Goal: Task Accomplishment & Management: Complete application form

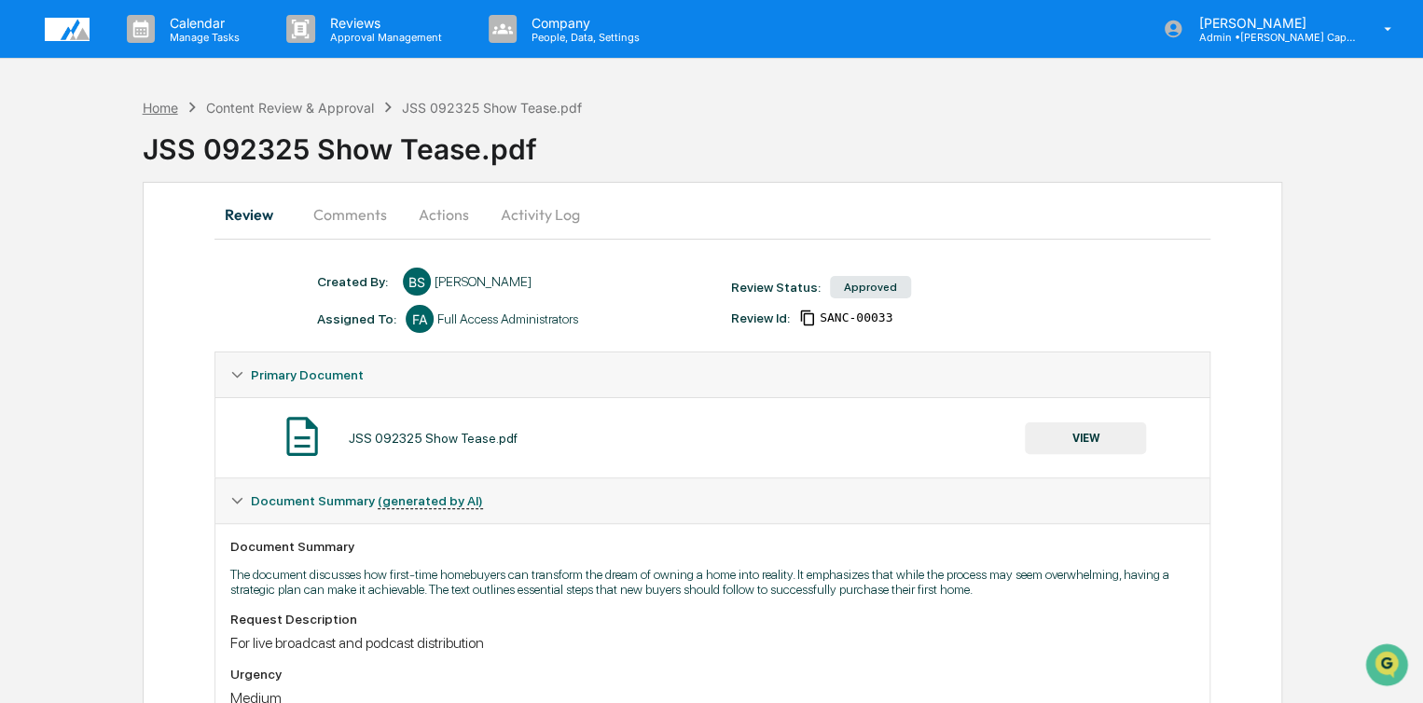
click at [175, 108] on div "Home" at bounding box center [160, 108] width 35 height 16
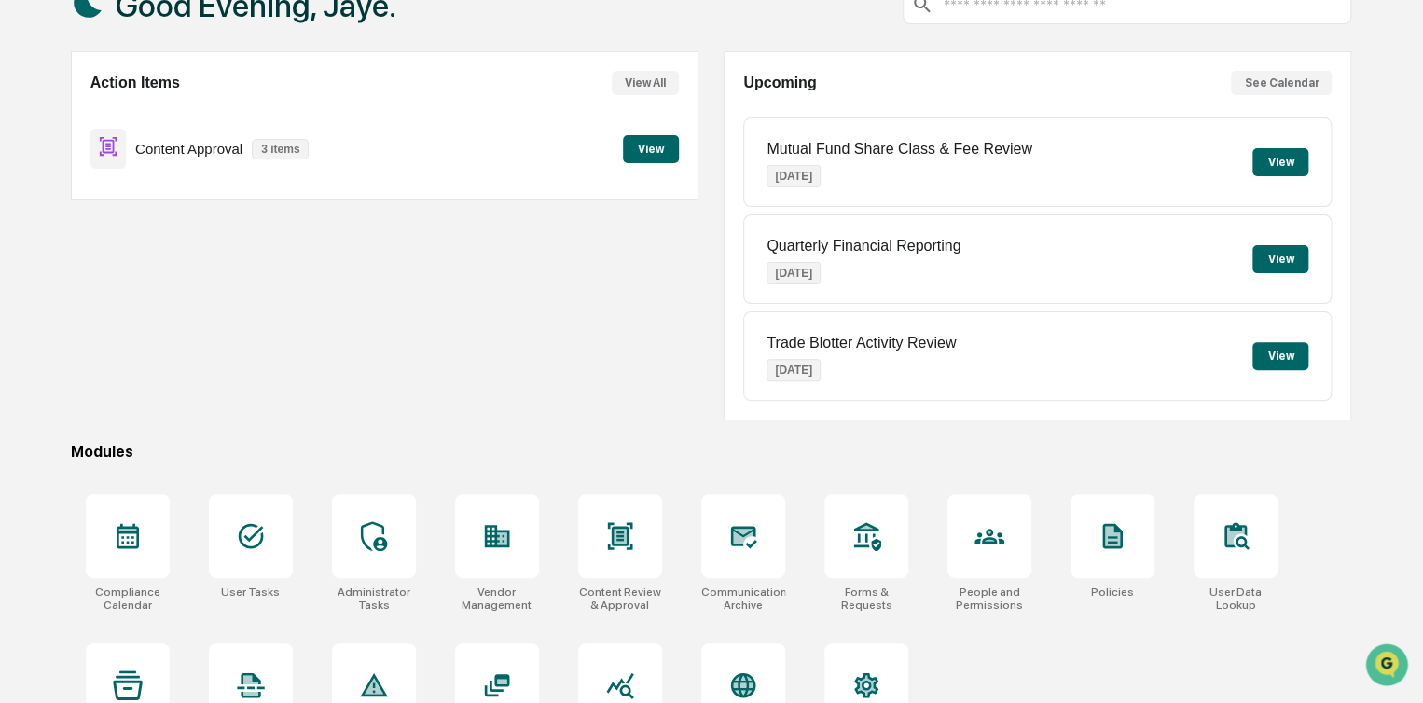
scroll to position [199, 0]
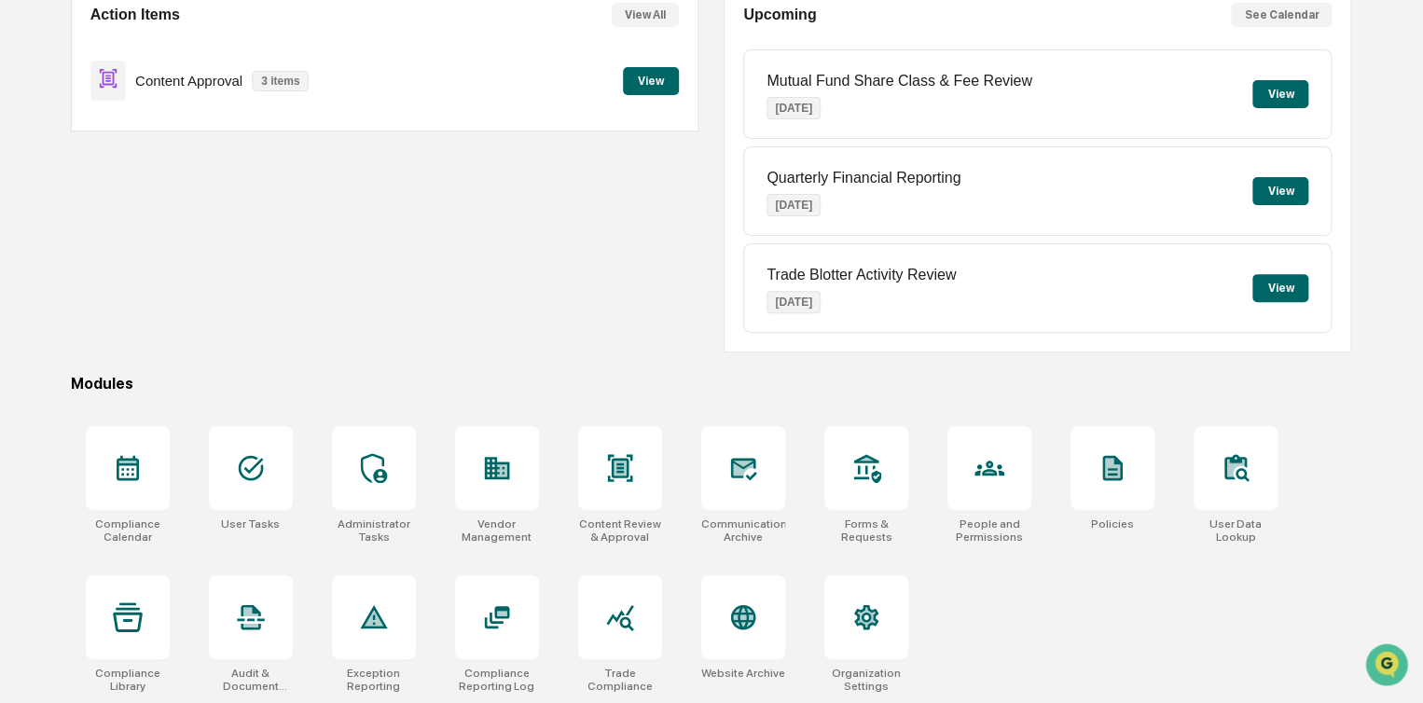
click at [670, 85] on button "View" at bounding box center [651, 81] width 56 height 28
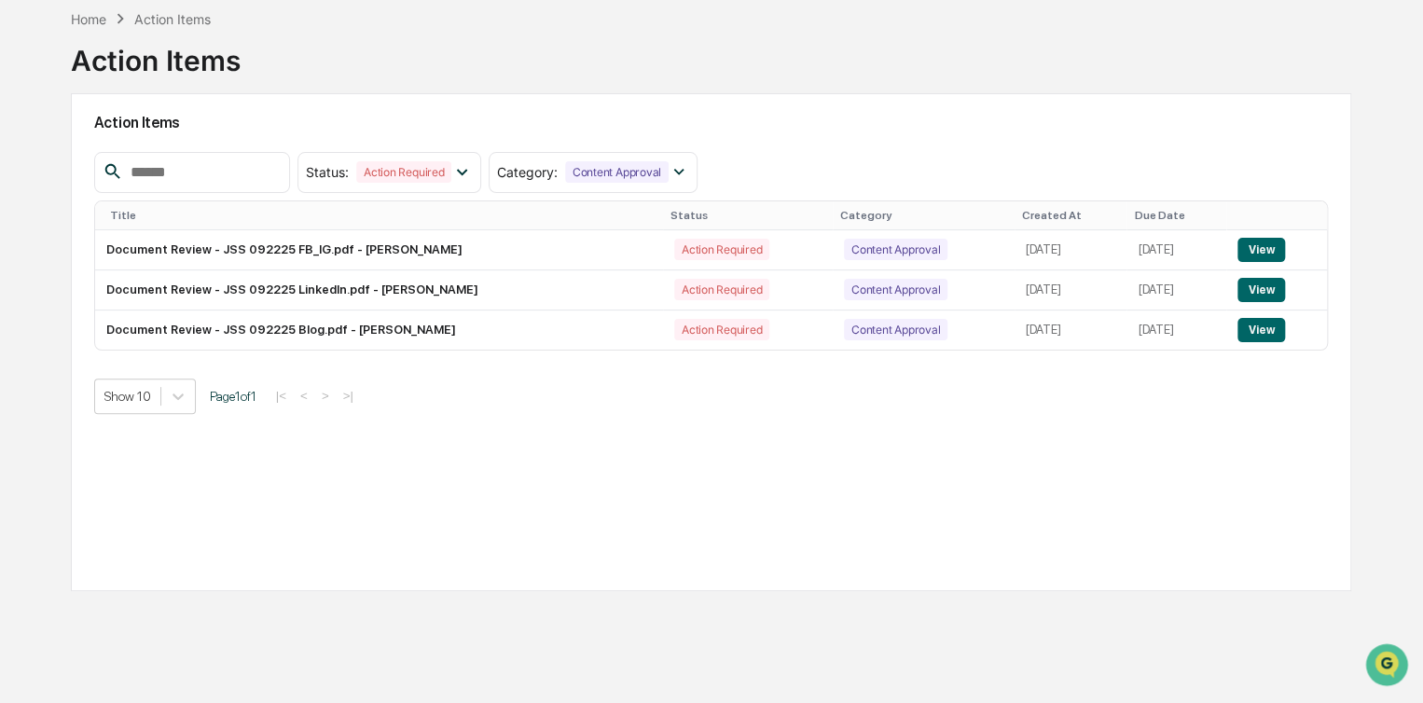
scroll to position [85, 0]
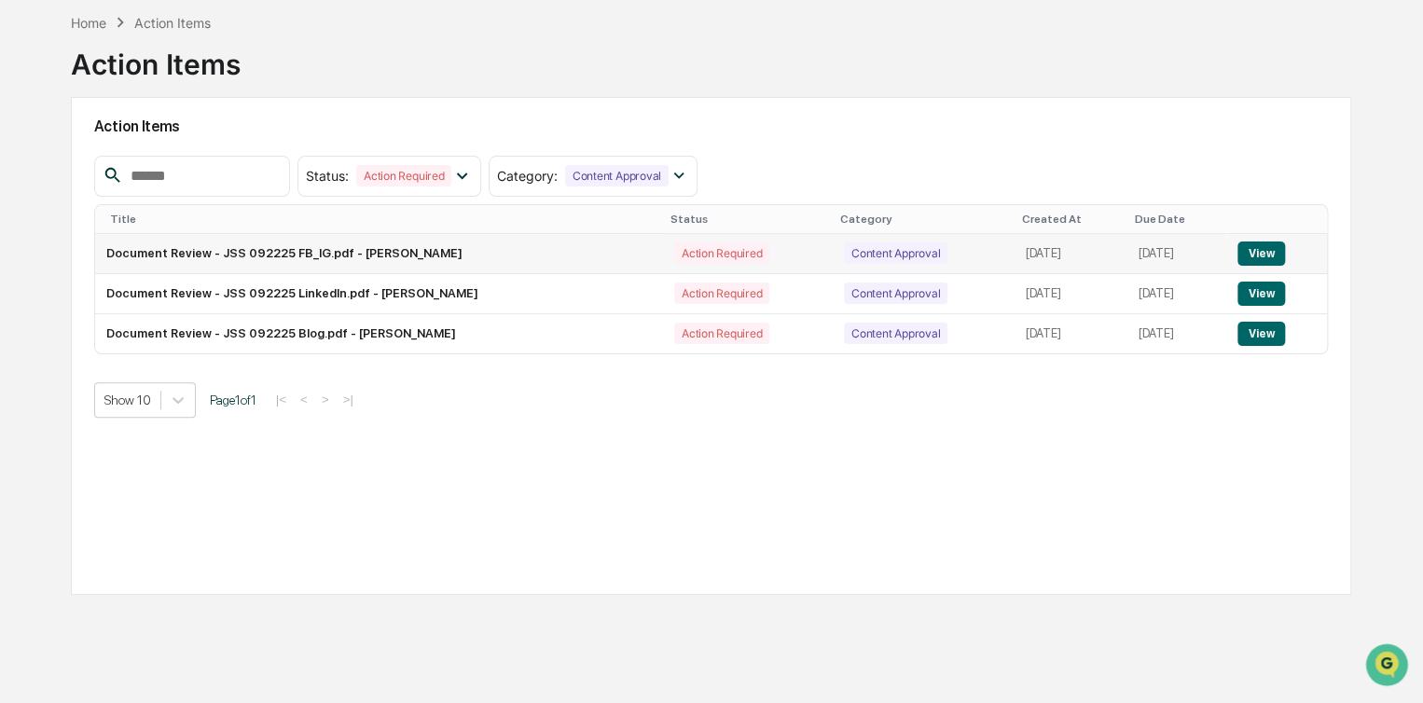
click at [1263, 250] on button "View" at bounding box center [1262, 254] width 48 height 24
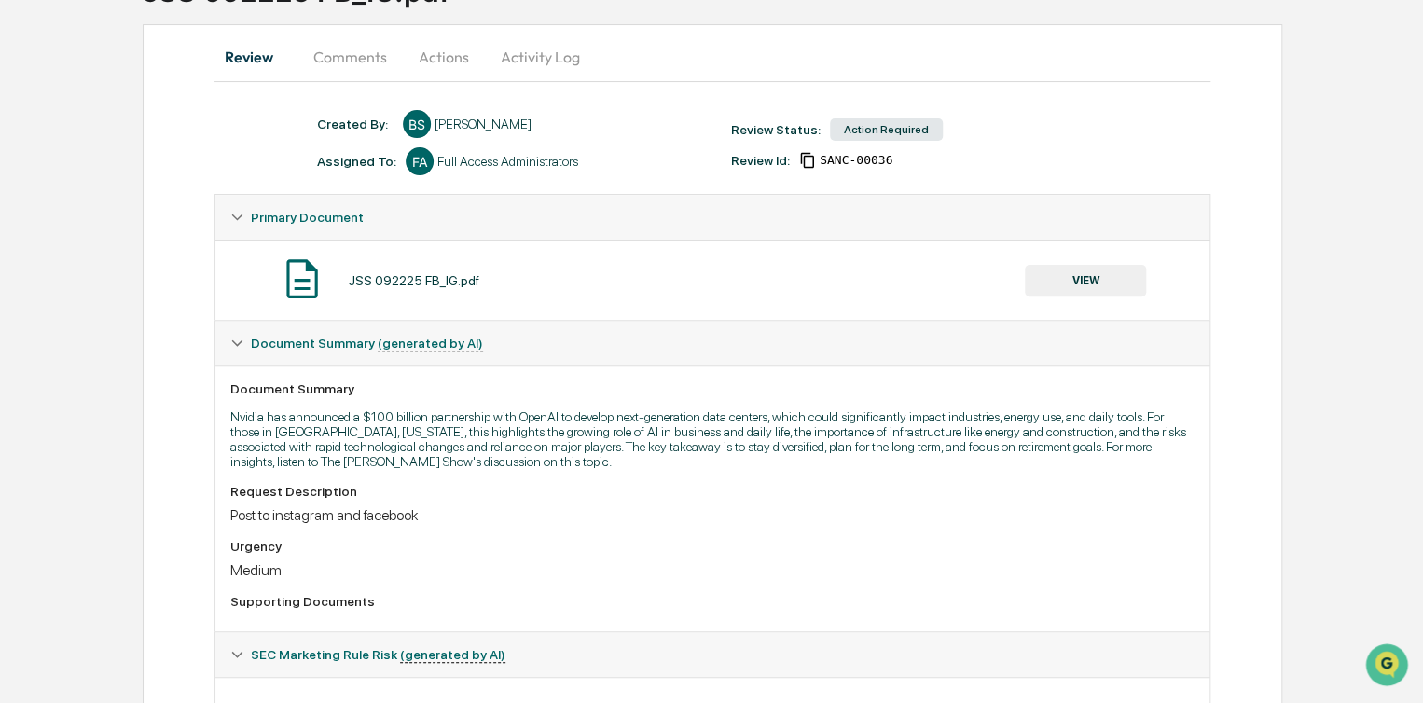
scroll to position [94, 0]
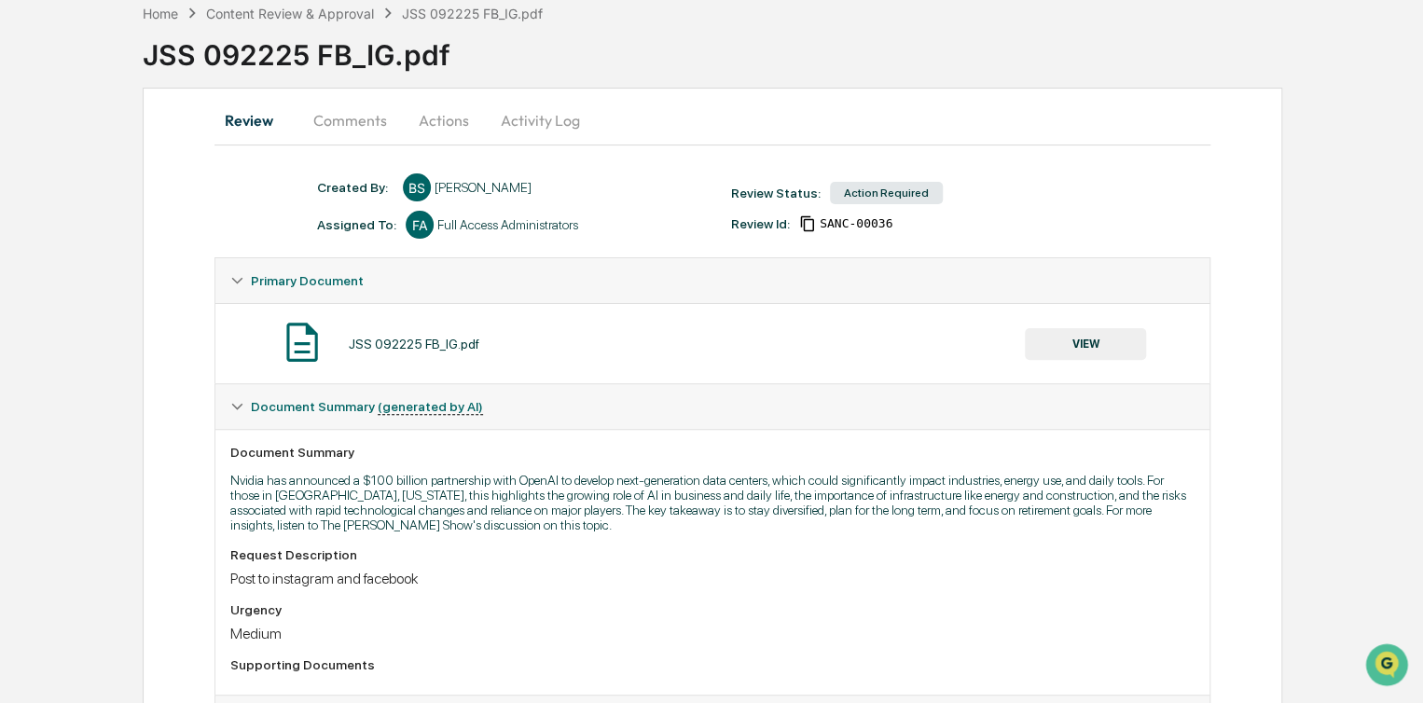
click at [1069, 340] on button "VIEW" at bounding box center [1085, 344] width 121 height 32
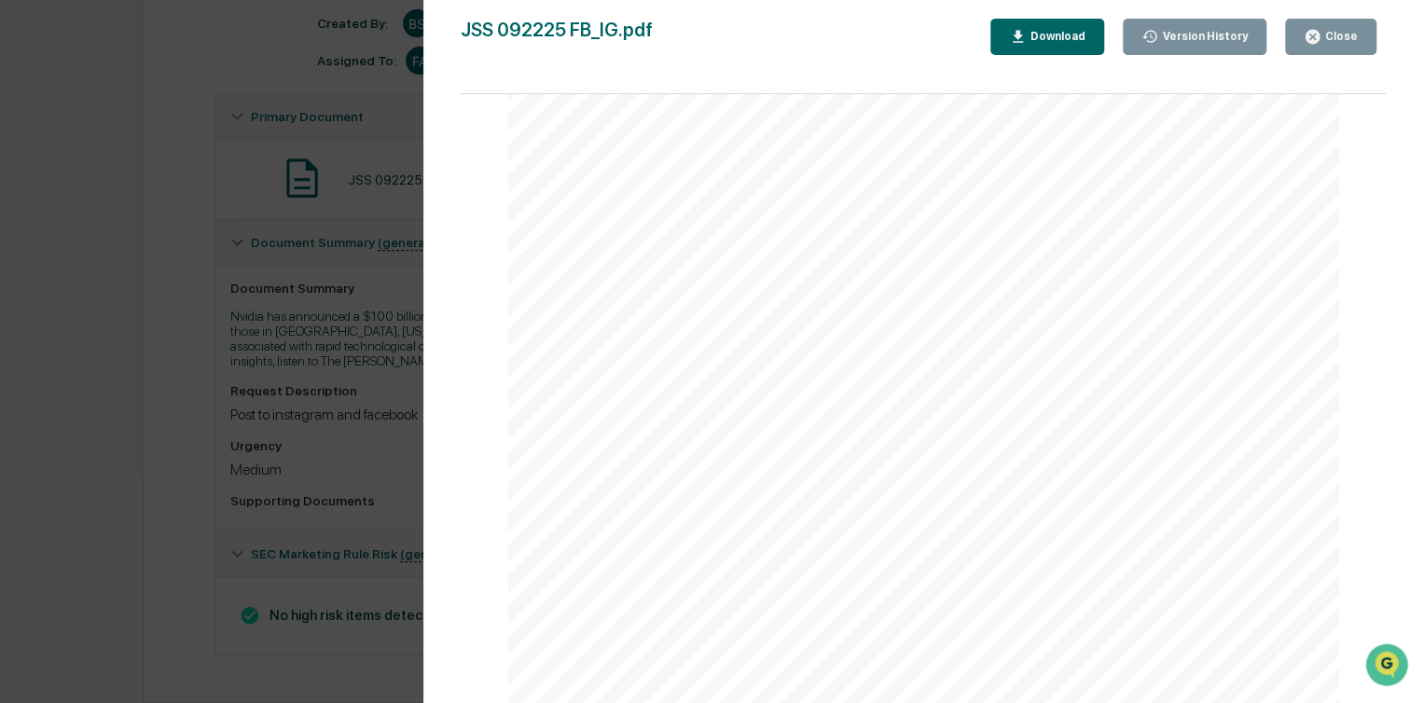
scroll to position [283, 0]
click at [1340, 43] on div "Close" at bounding box center [1331, 37] width 54 height 18
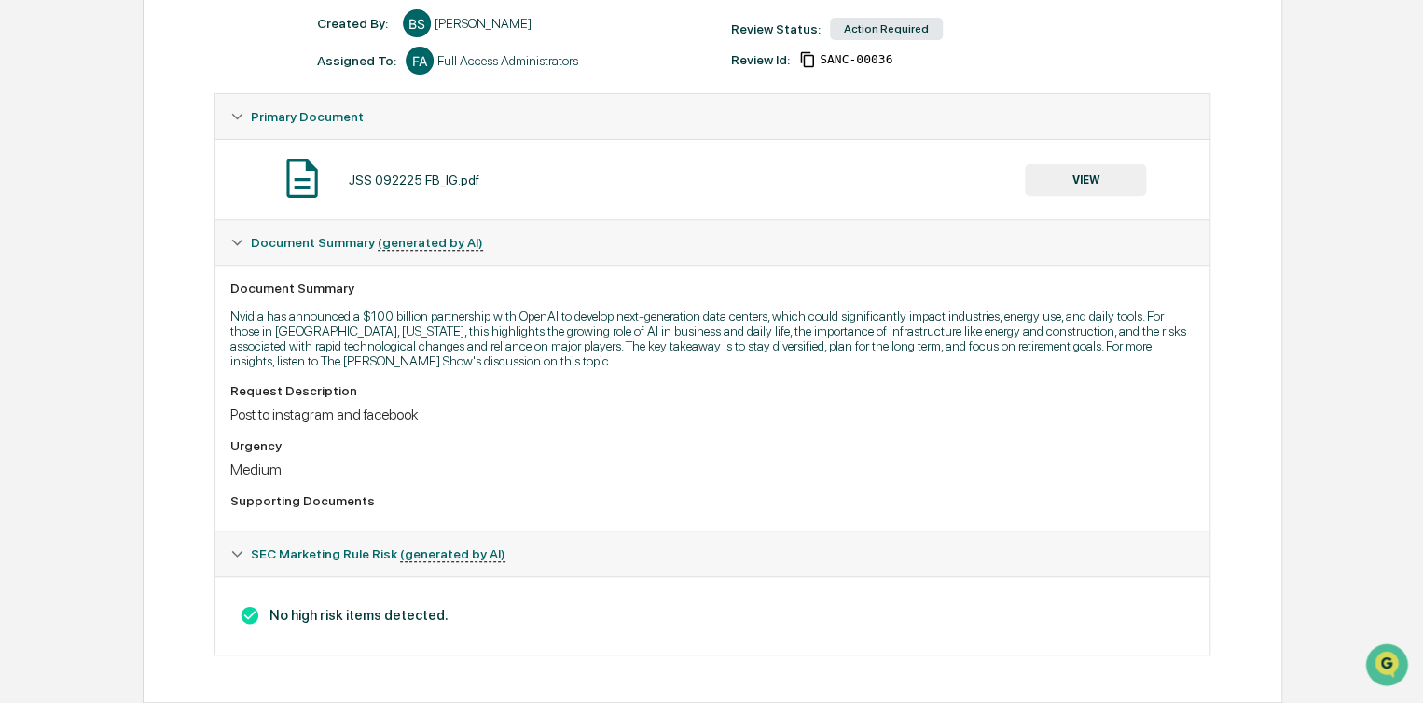
scroll to position [0, 0]
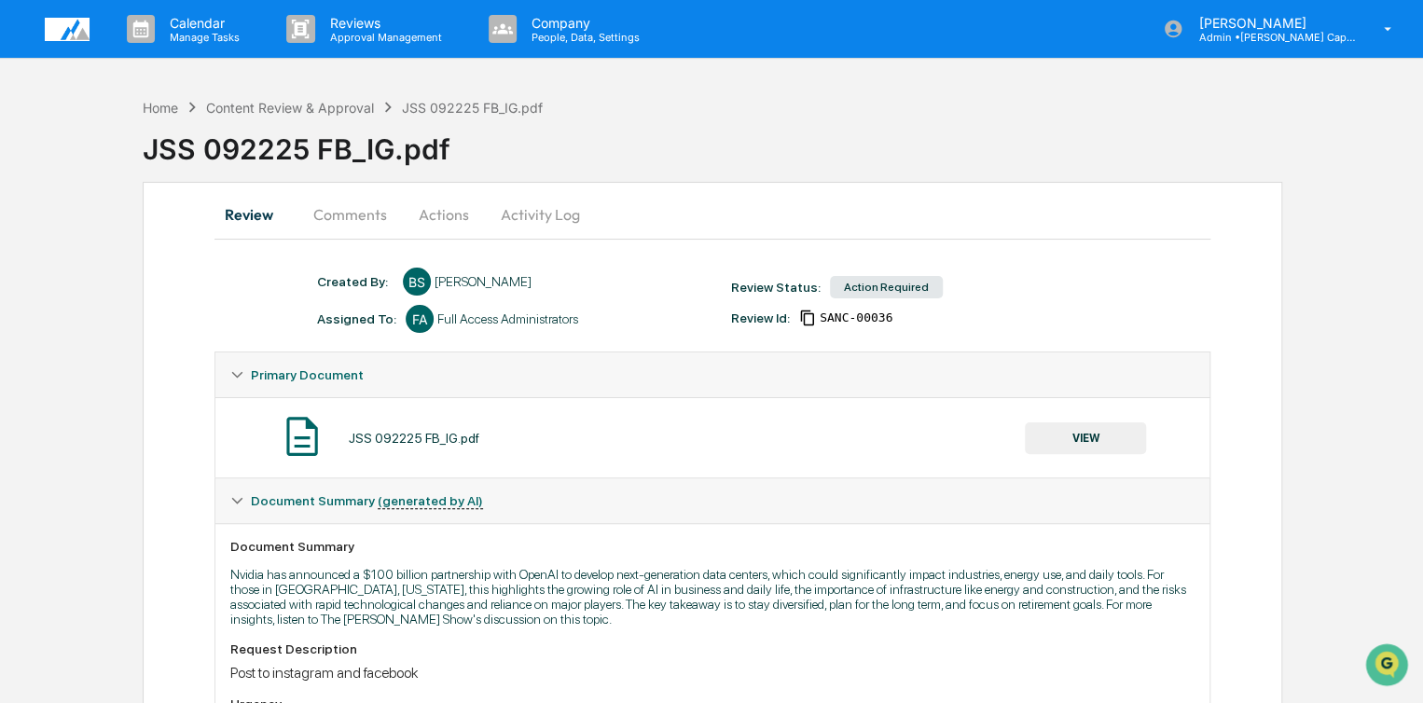
click at [422, 213] on button "Actions" at bounding box center [444, 214] width 84 height 45
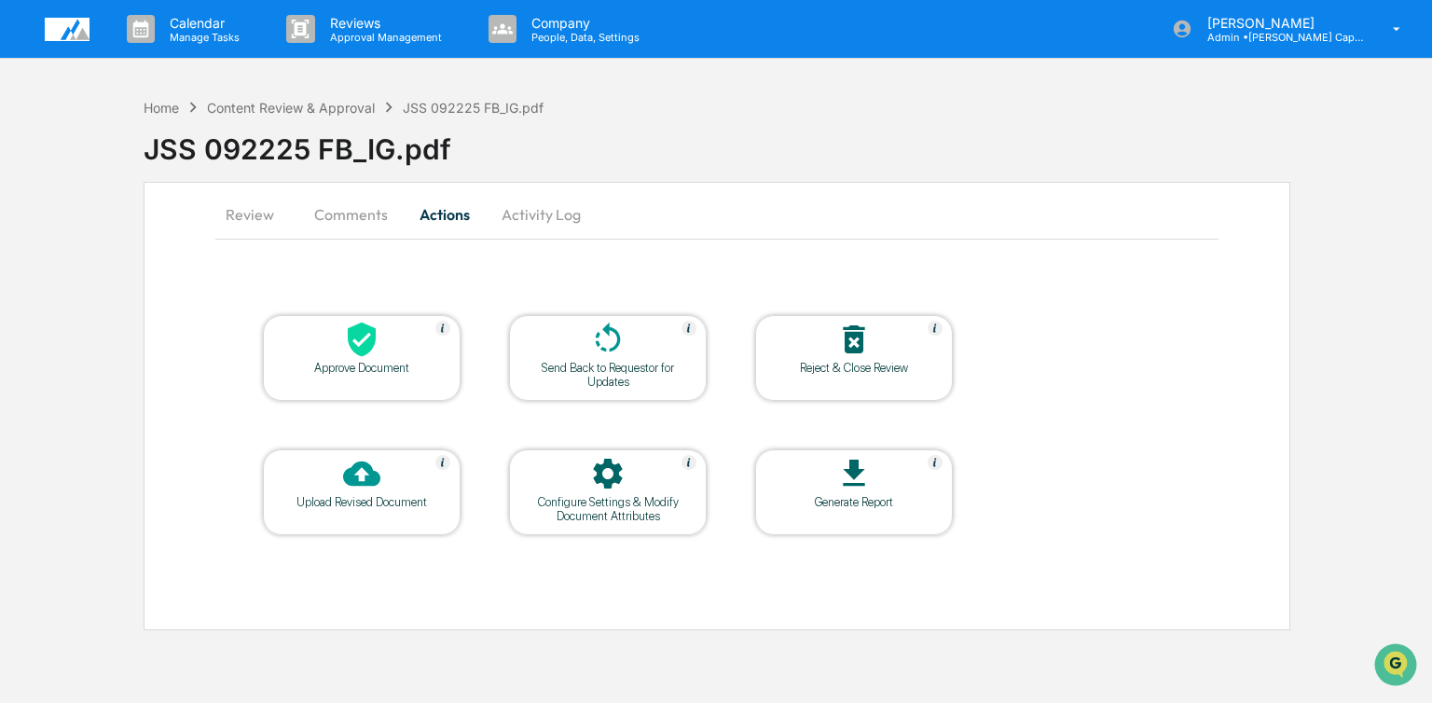
click at [392, 353] on div at bounding box center [362, 341] width 187 height 40
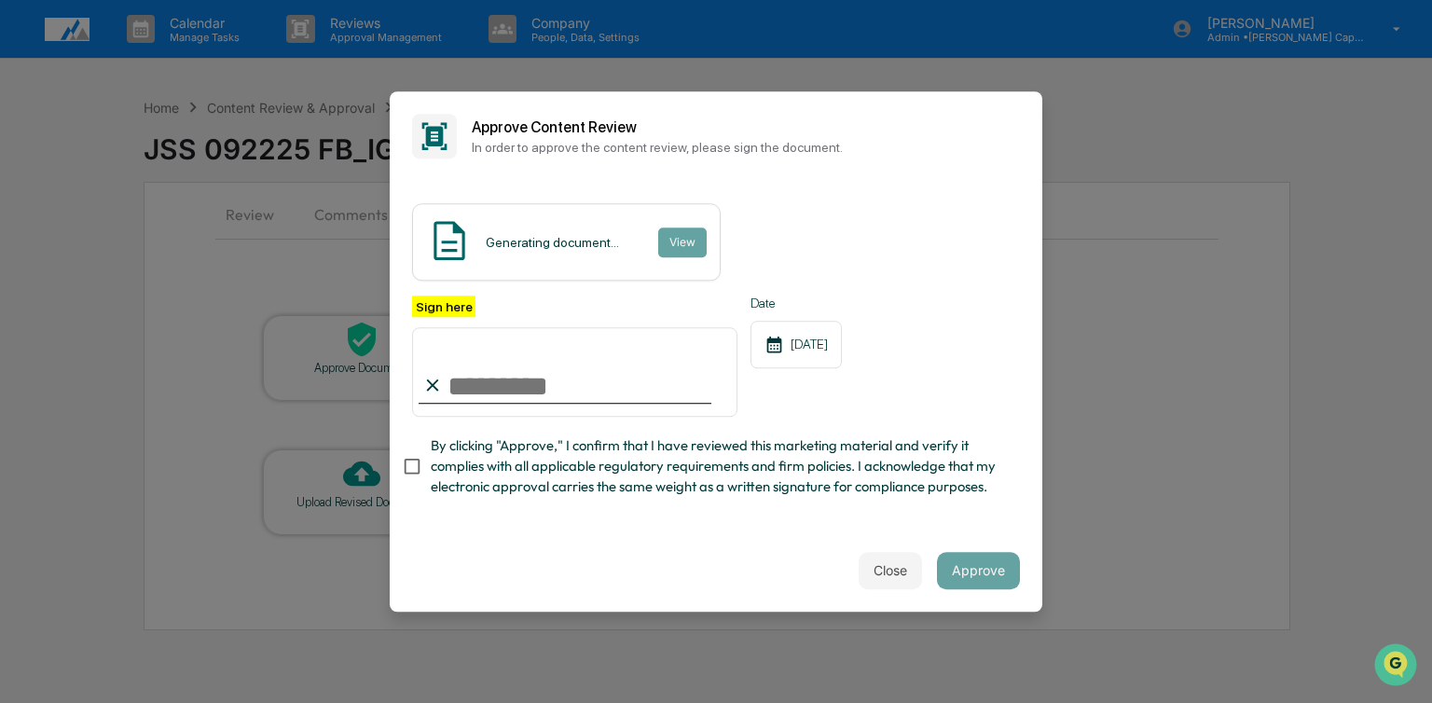
click at [582, 390] on input "Sign here" at bounding box center [574, 372] width 325 height 90
type input "**********"
click at [979, 577] on button "Approve" at bounding box center [978, 570] width 83 height 37
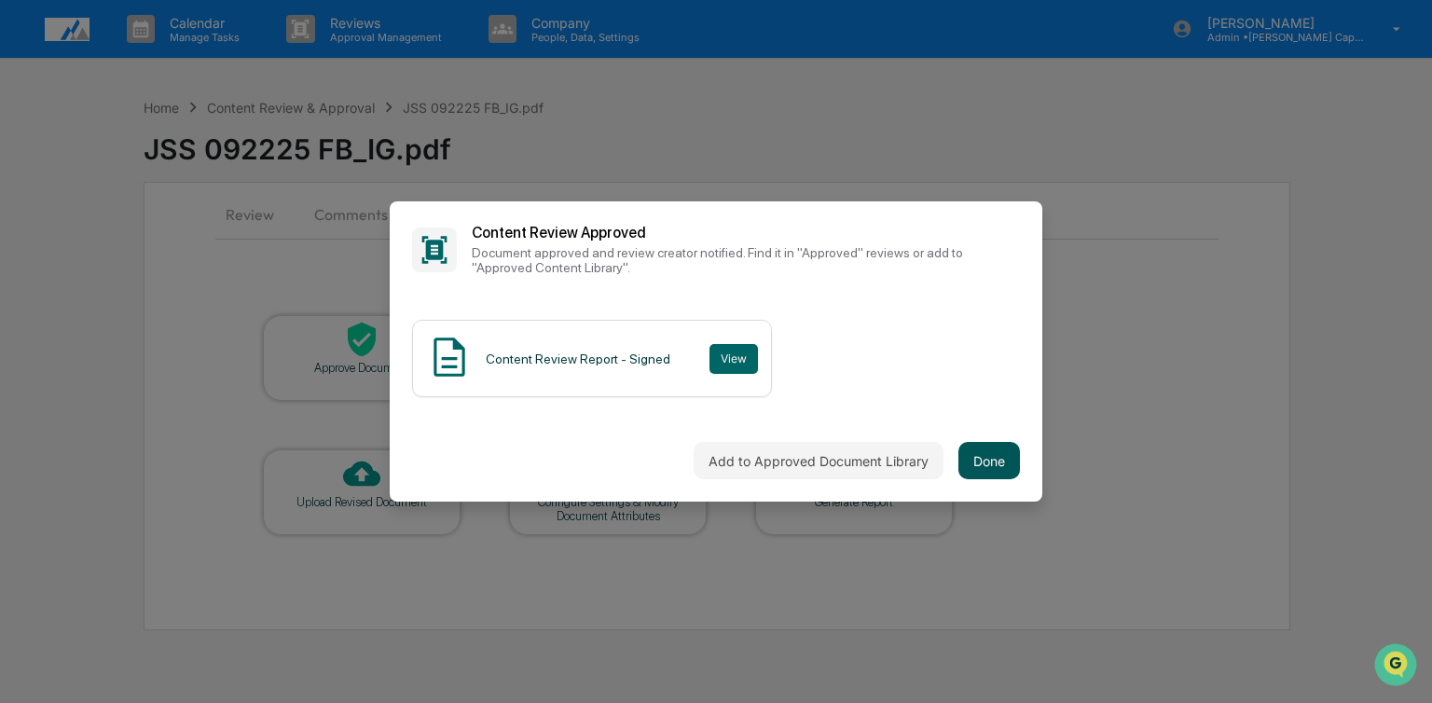
click at [990, 467] on button "Done" at bounding box center [990, 460] width 62 height 37
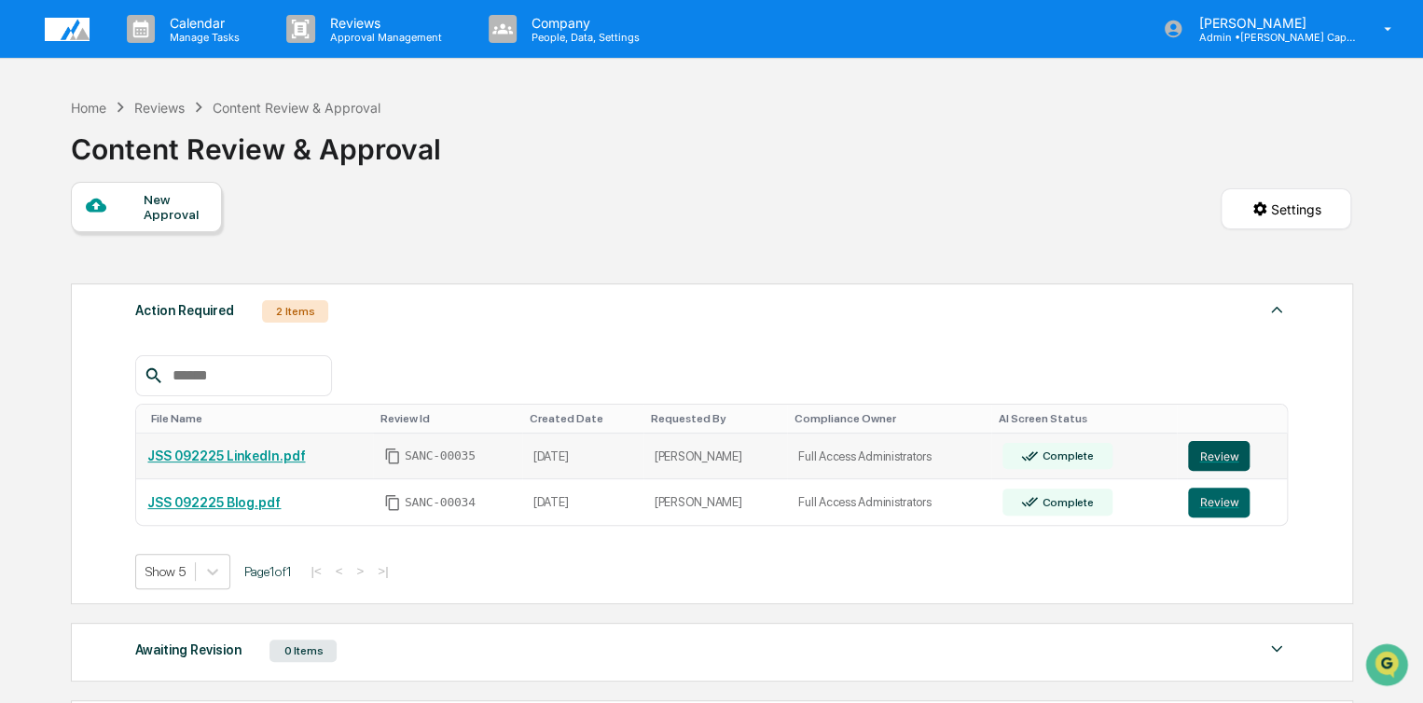
click at [1221, 458] on button "Review" at bounding box center [1219, 456] width 62 height 30
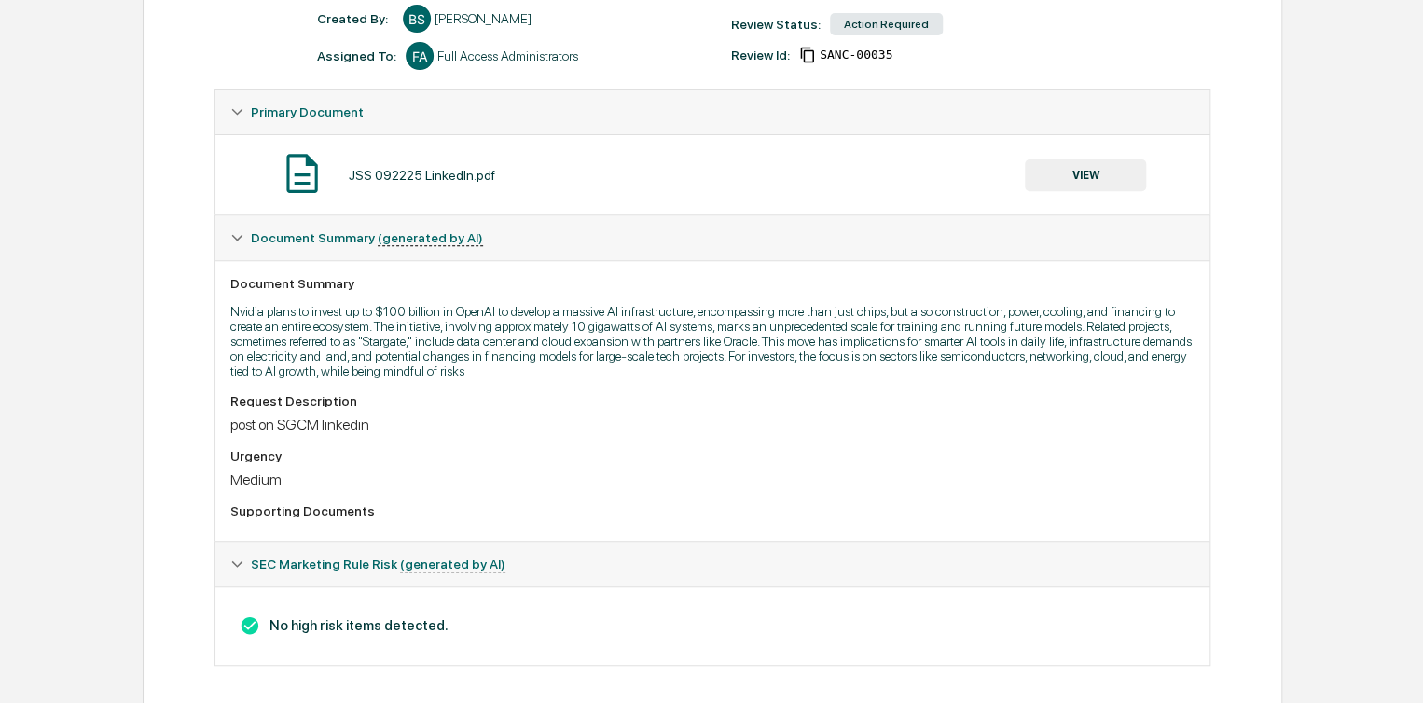
scroll to position [279, 0]
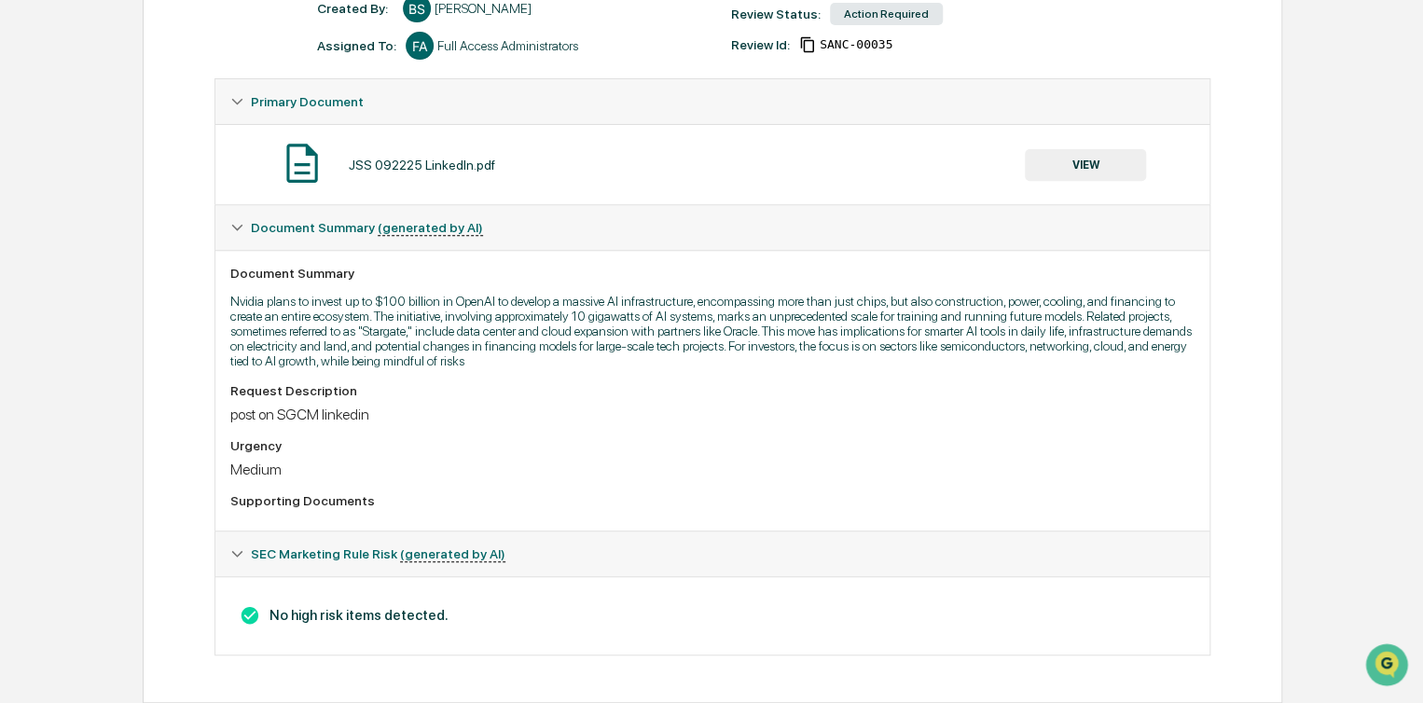
click at [1080, 157] on button "VIEW" at bounding box center [1085, 165] width 121 height 32
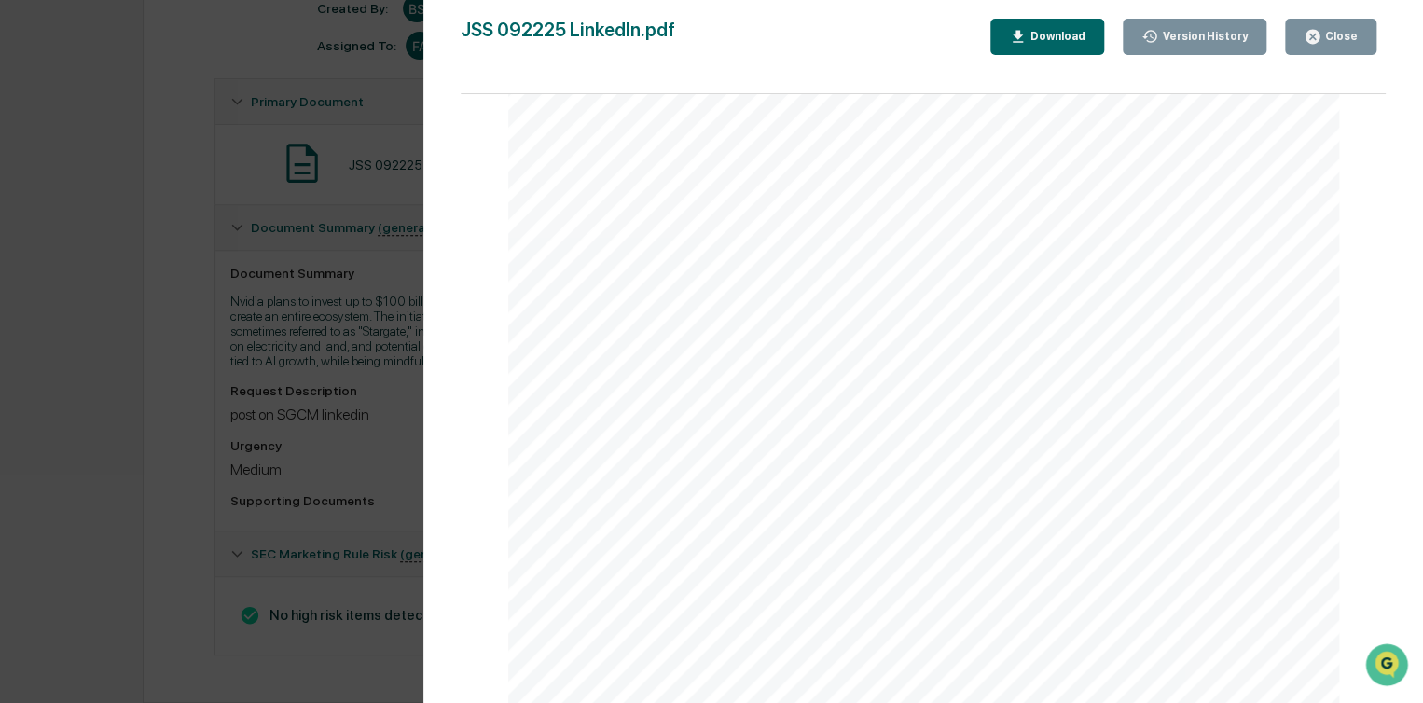
scroll to position [1647, 0]
click at [1325, 46] on button "Close" at bounding box center [1330, 37] width 91 height 36
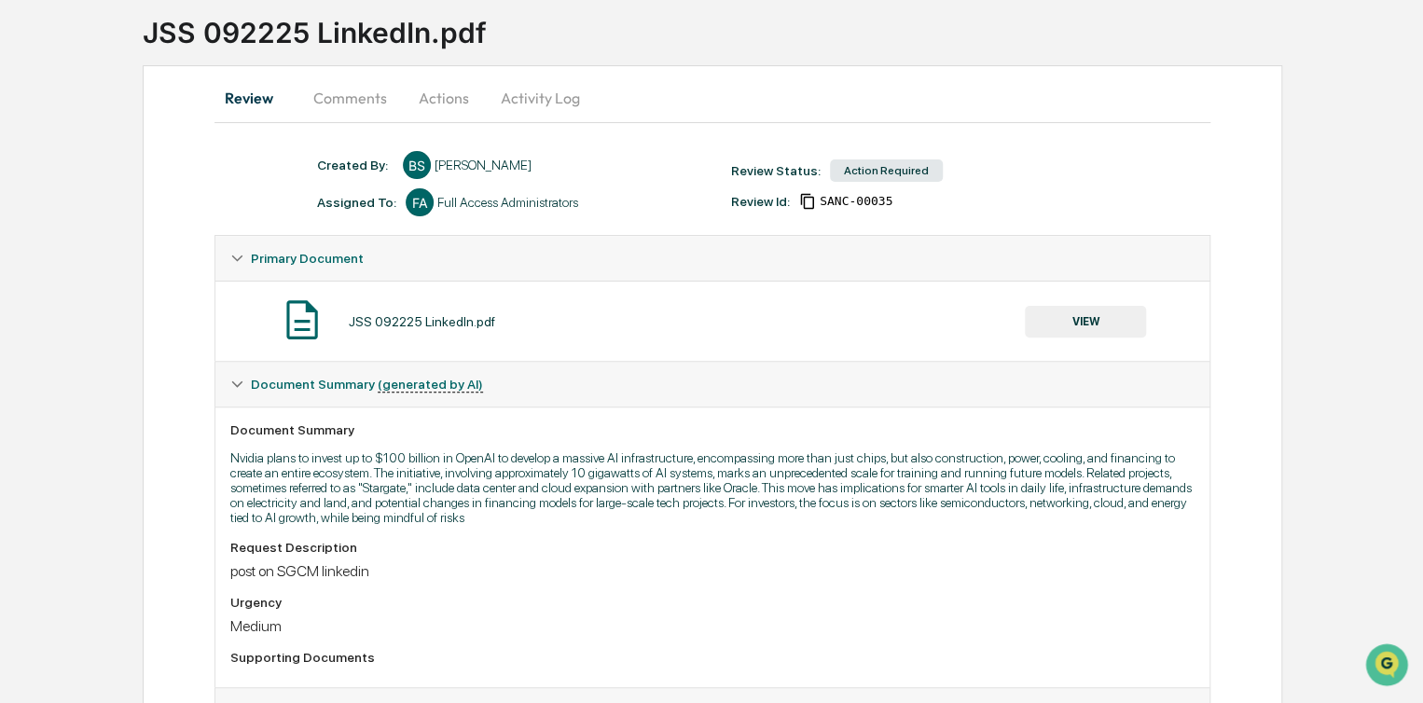
scroll to position [116, 0]
click at [443, 102] on button "Actions" at bounding box center [444, 98] width 84 height 45
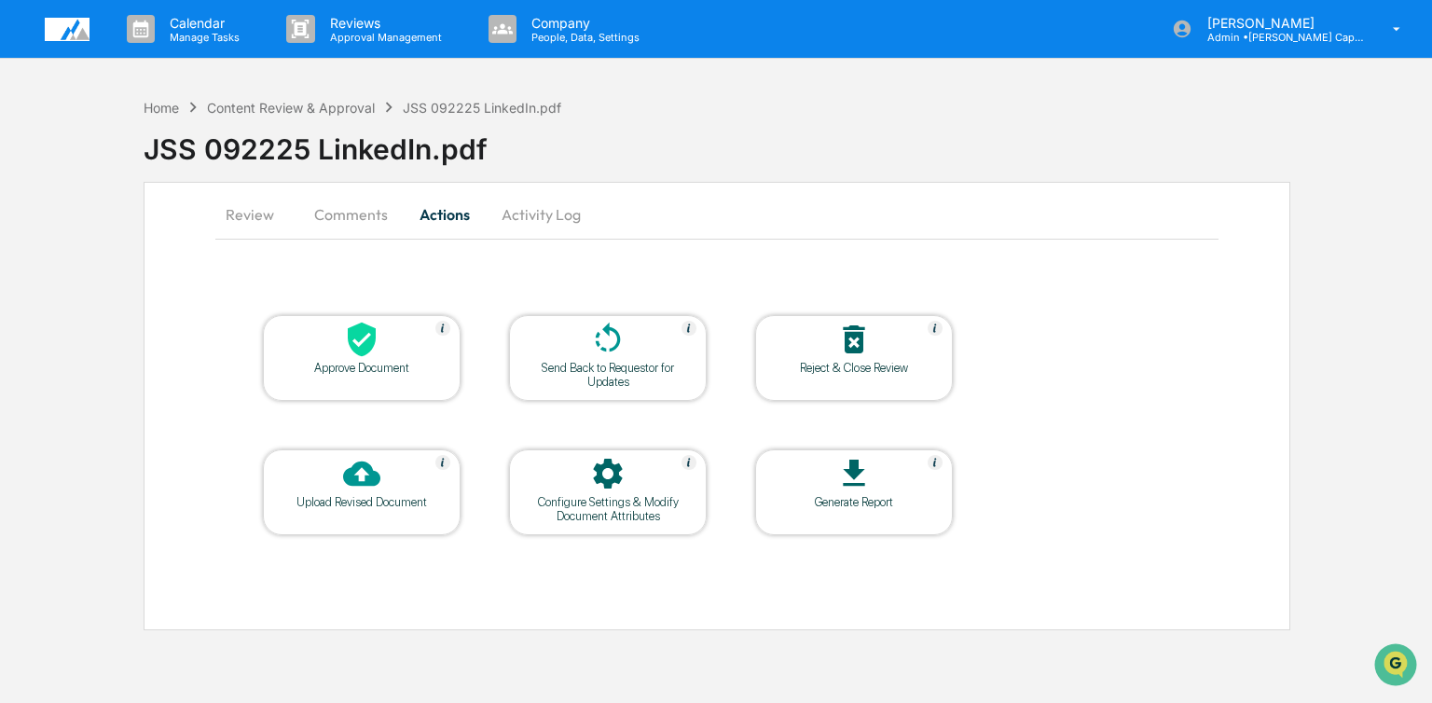
click at [351, 366] on div "Approve Document" at bounding box center [362, 368] width 168 height 14
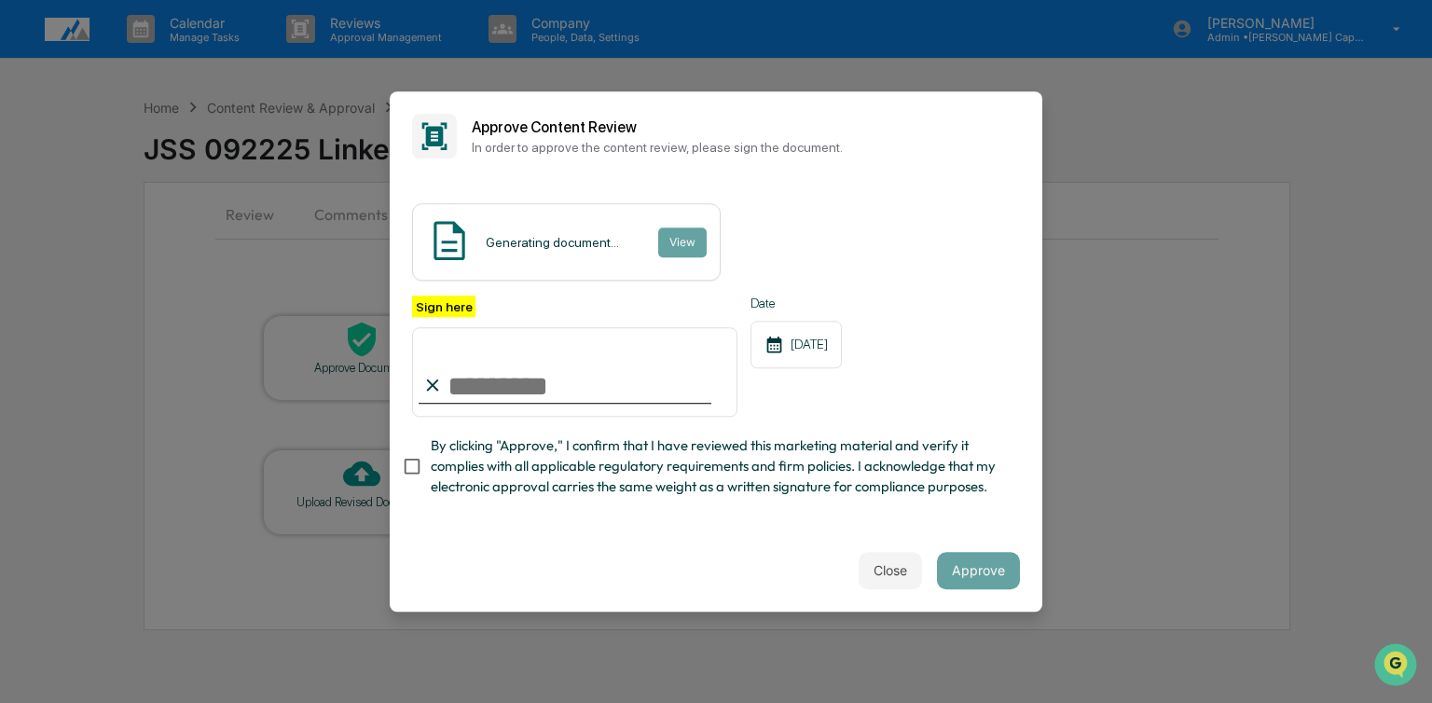
click at [547, 392] on input "Sign here" at bounding box center [574, 372] width 325 height 90
type input "**********"
click at [987, 581] on button "Approve" at bounding box center [978, 570] width 83 height 37
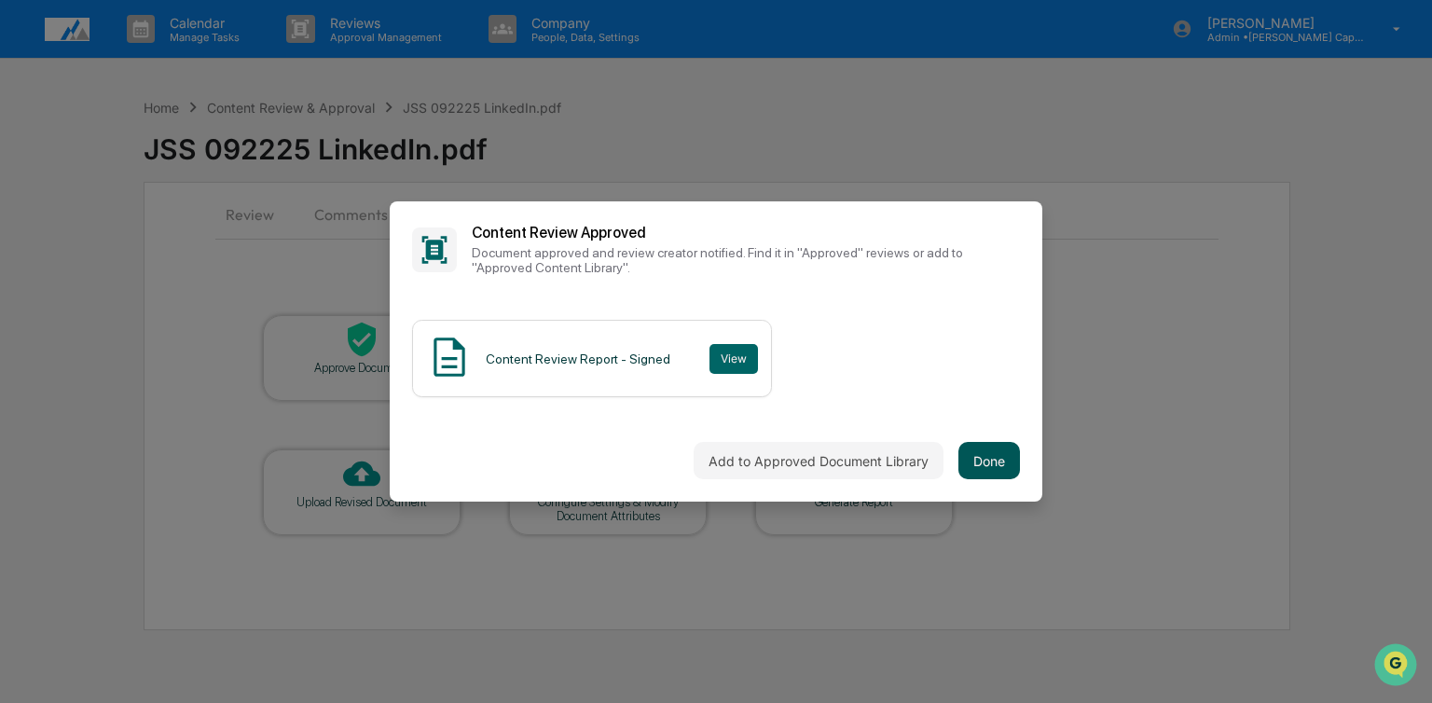
click at [982, 467] on button "Done" at bounding box center [990, 460] width 62 height 37
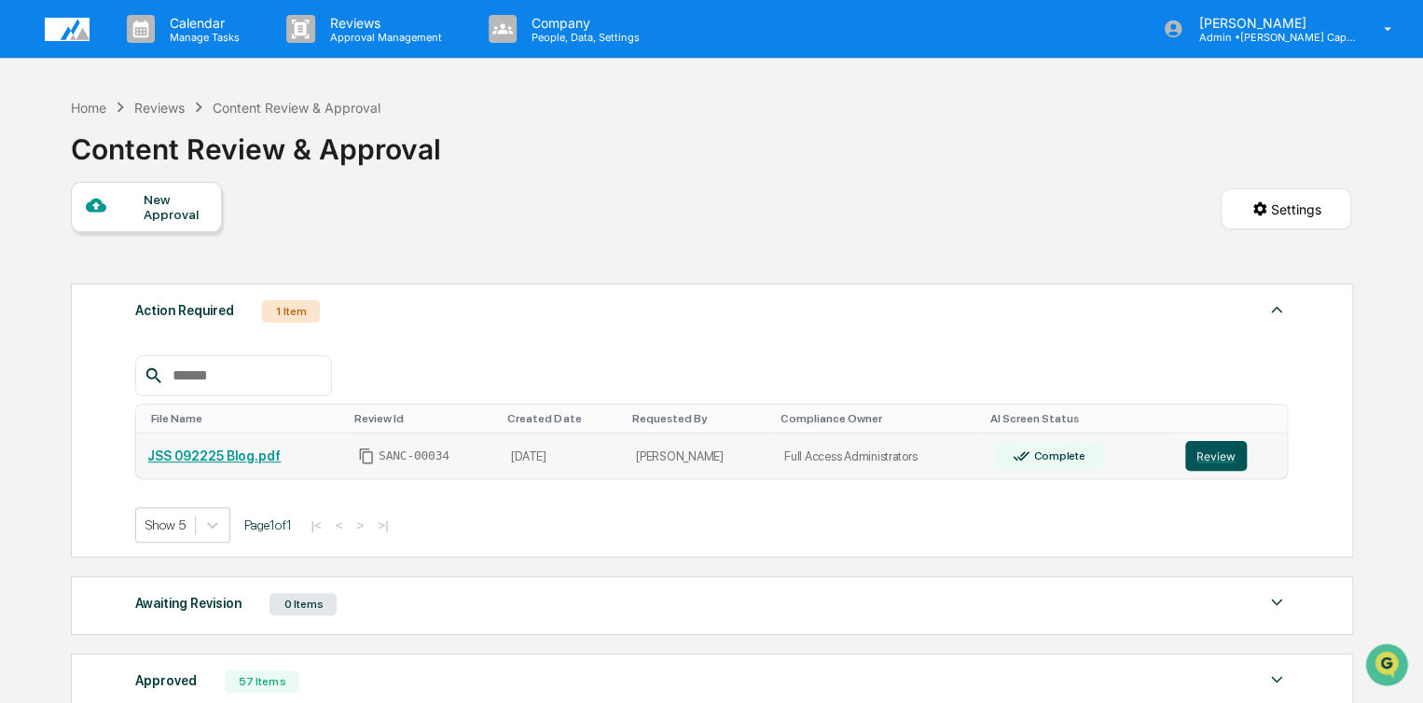
click at [1211, 470] on button "Review" at bounding box center [1216, 456] width 62 height 30
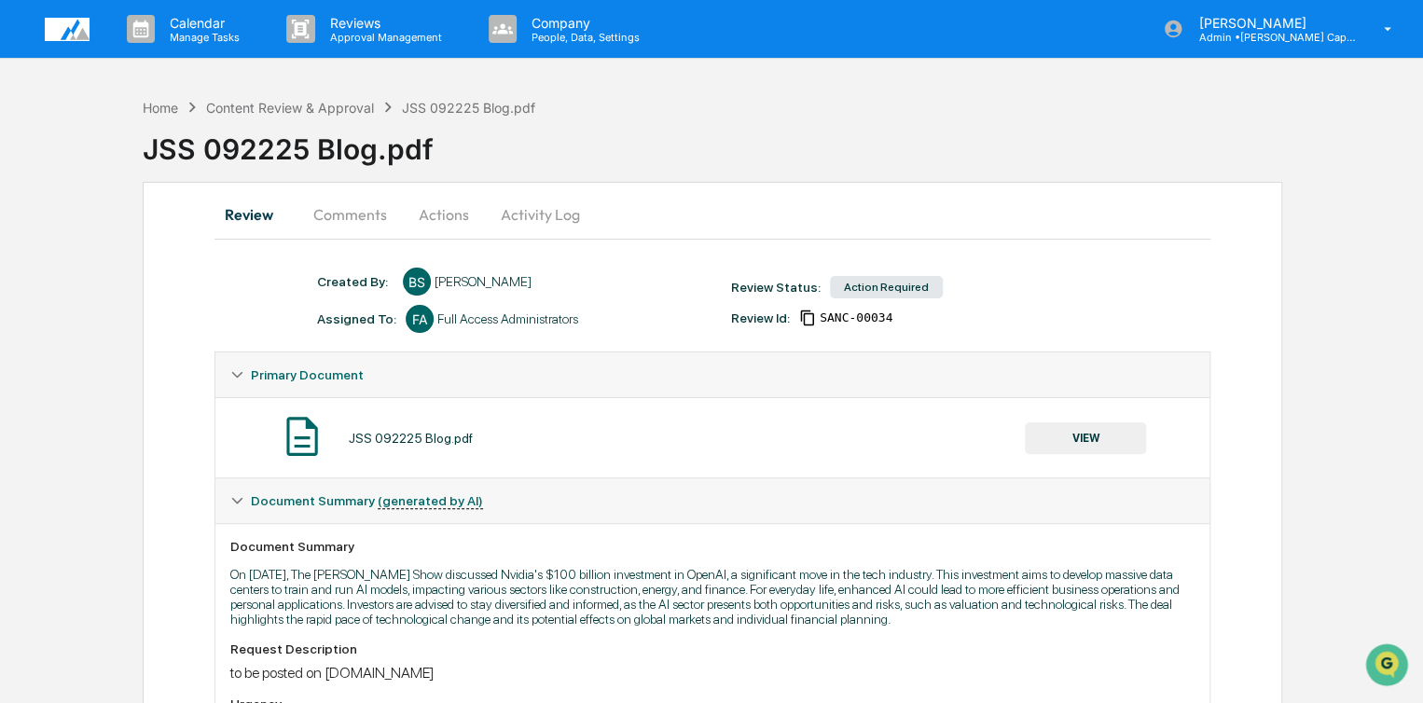
click at [1127, 448] on button "VIEW" at bounding box center [1085, 438] width 121 height 32
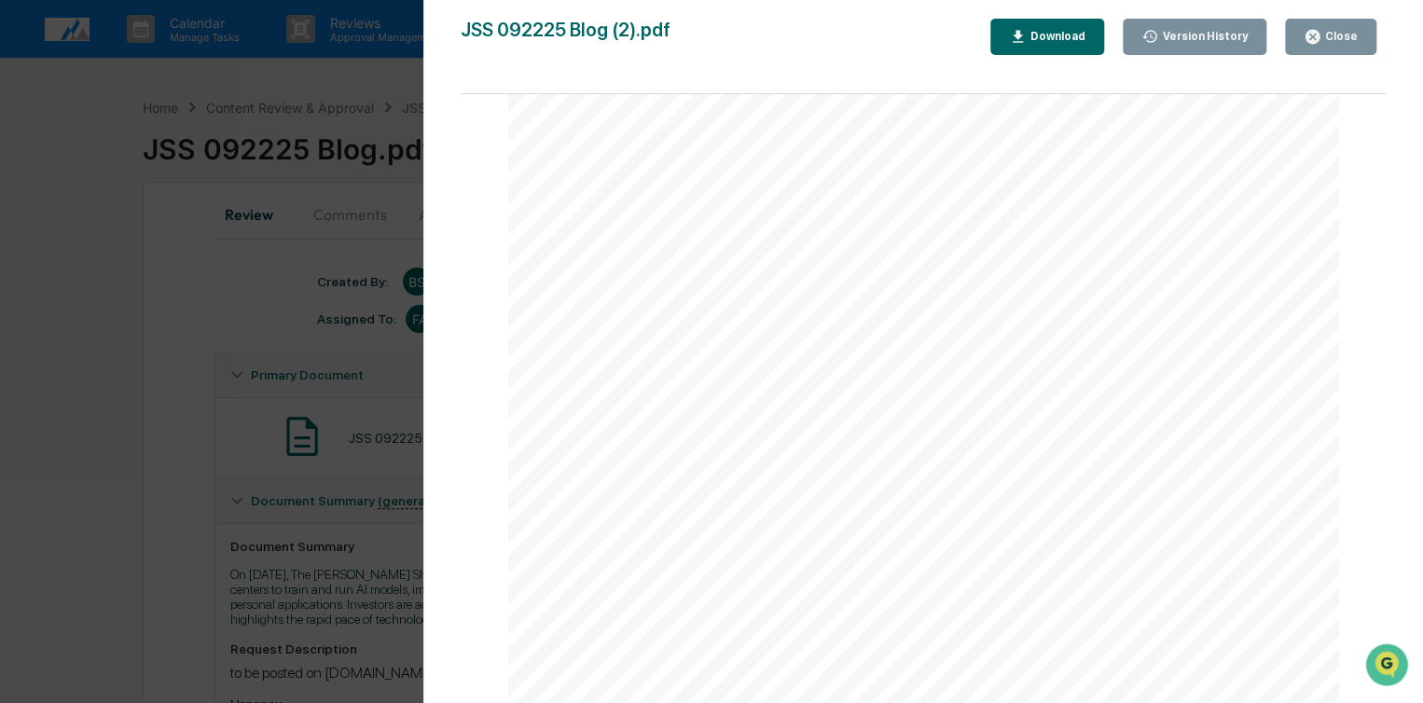
scroll to position [2785, 0]
click at [1319, 40] on icon "button" at bounding box center [1313, 37] width 14 height 14
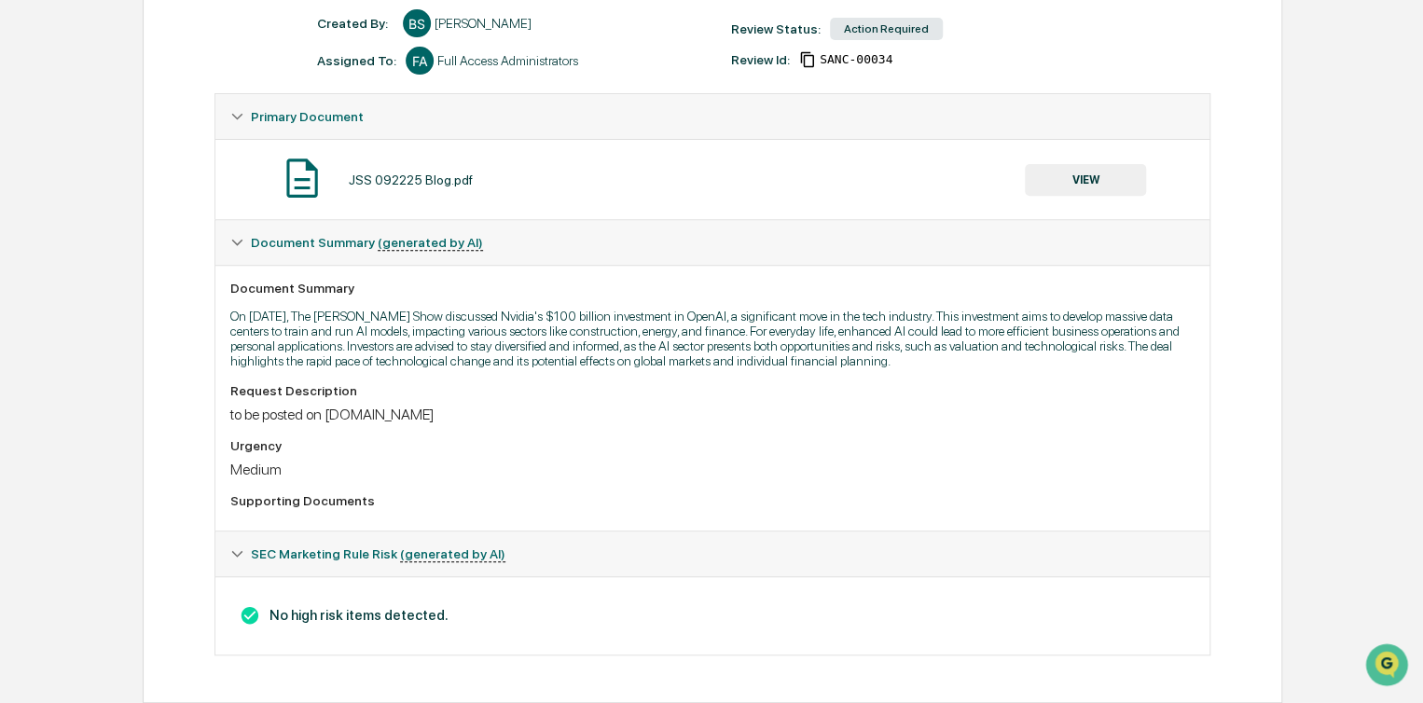
scroll to position [0, 0]
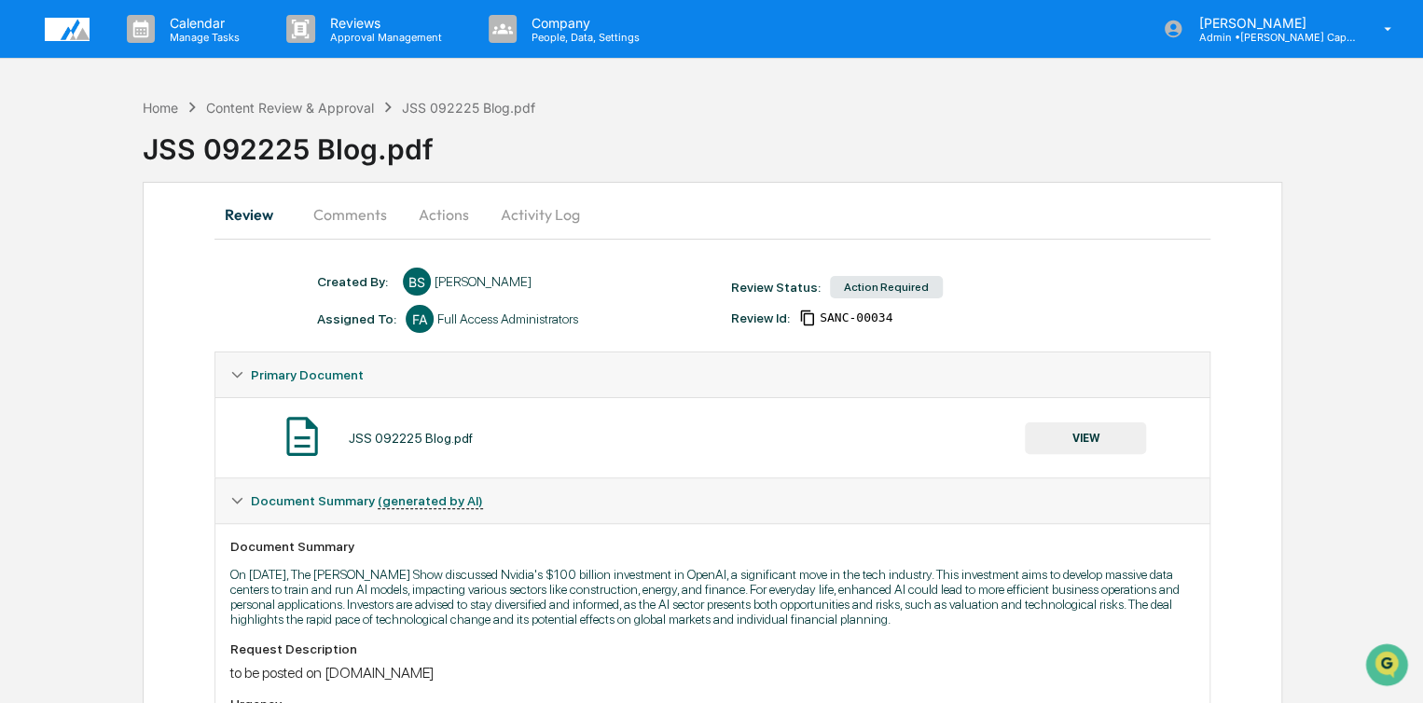
click at [434, 227] on button "Actions" at bounding box center [444, 214] width 84 height 45
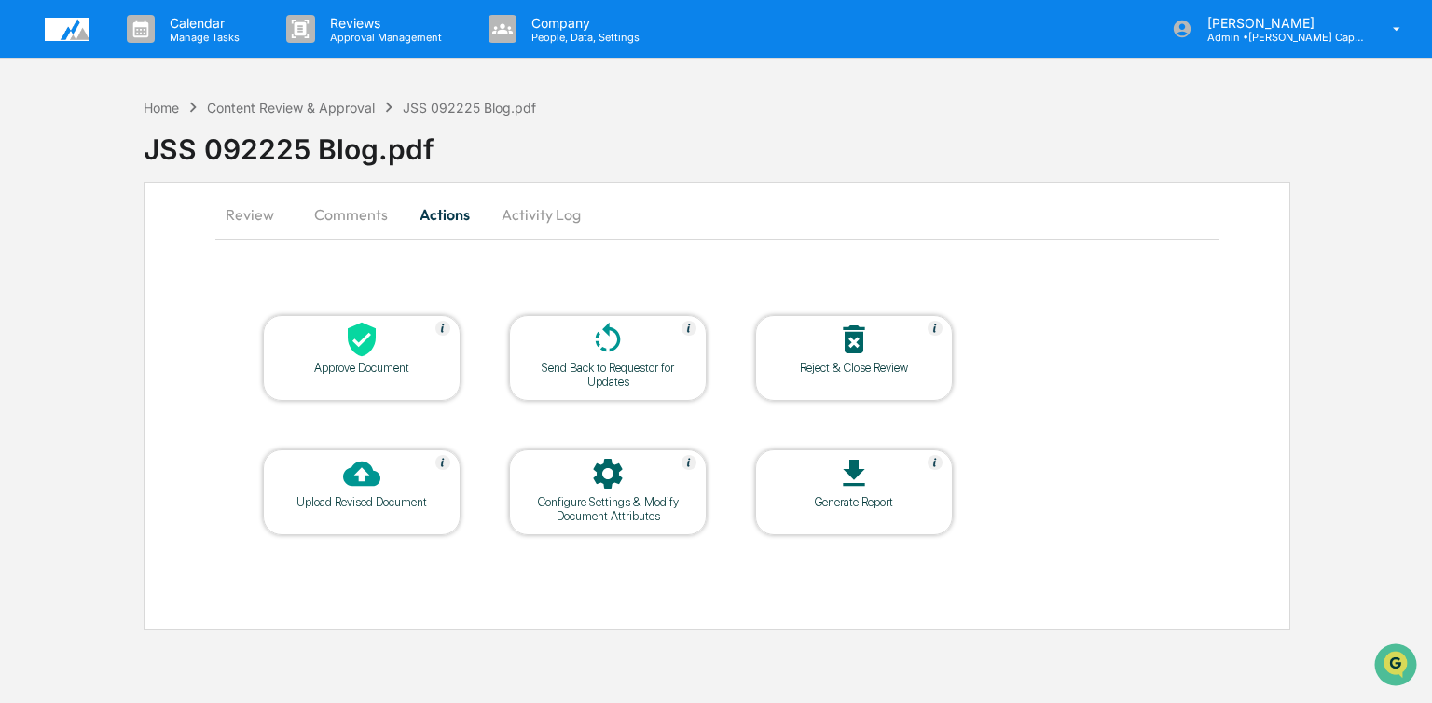
click at [359, 347] on icon at bounding box center [362, 340] width 28 height 35
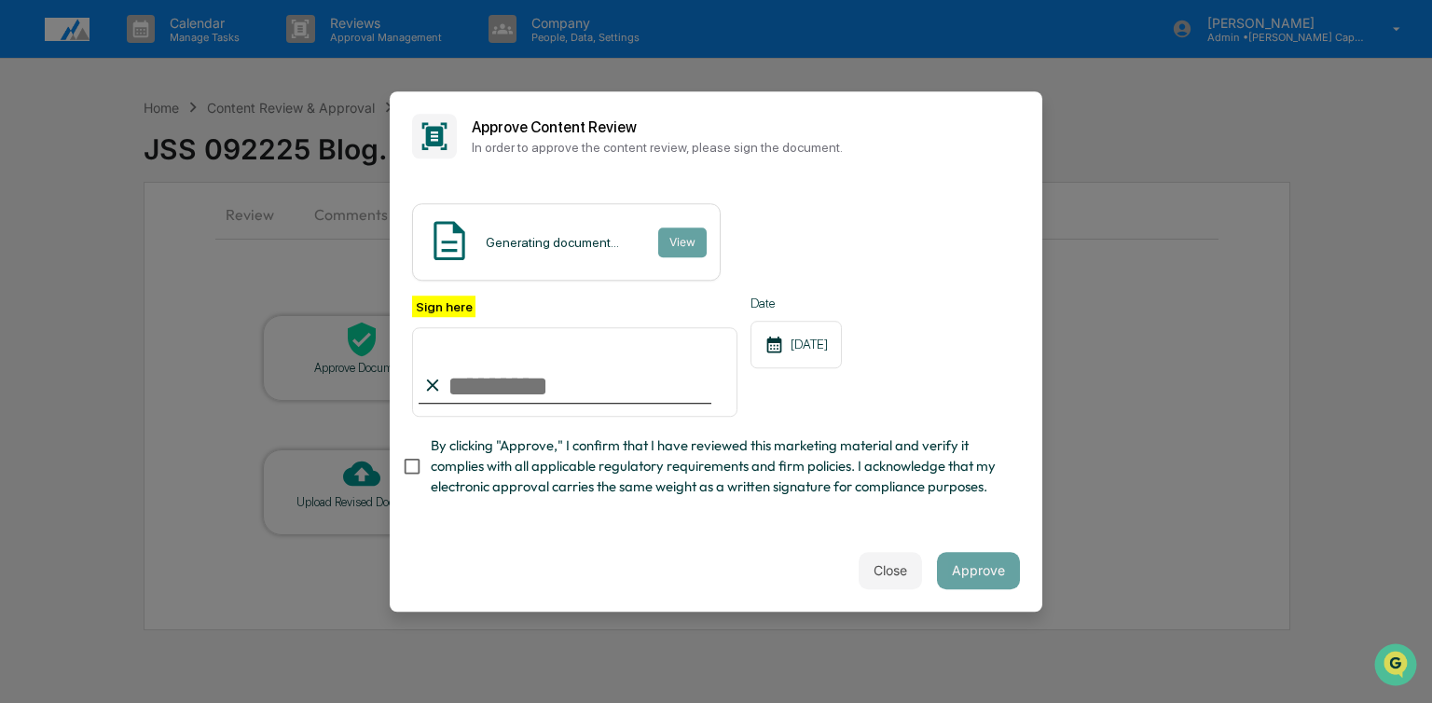
click at [489, 386] on input "Sign here" at bounding box center [574, 372] width 325 height 90
type input "**********"
click at [974, 572] on button "Approve" at bounding box center [978, 570] width 83 height 37
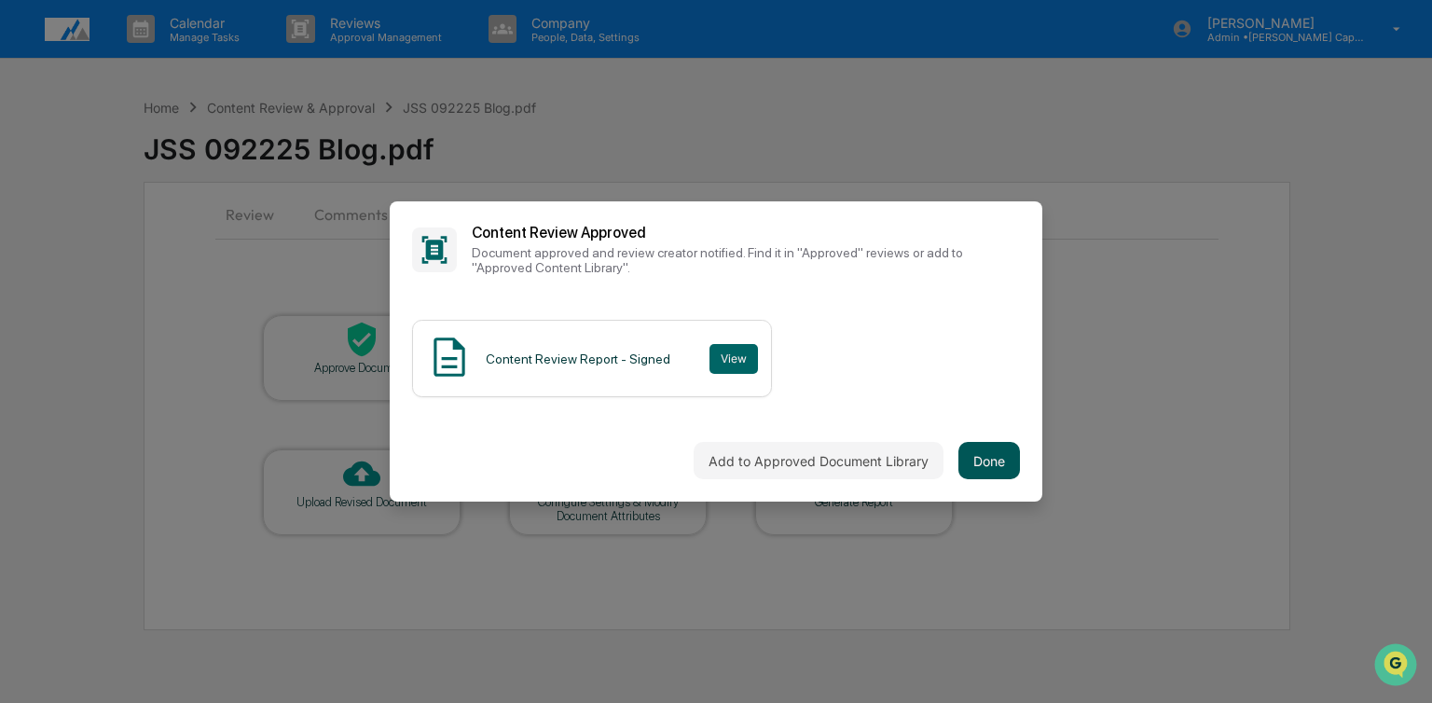
click at [1003, 449] on button "Done" at bounding box center [990, 460] width 62 height 37
